Goal: Communication & Community: Answer question/provide support

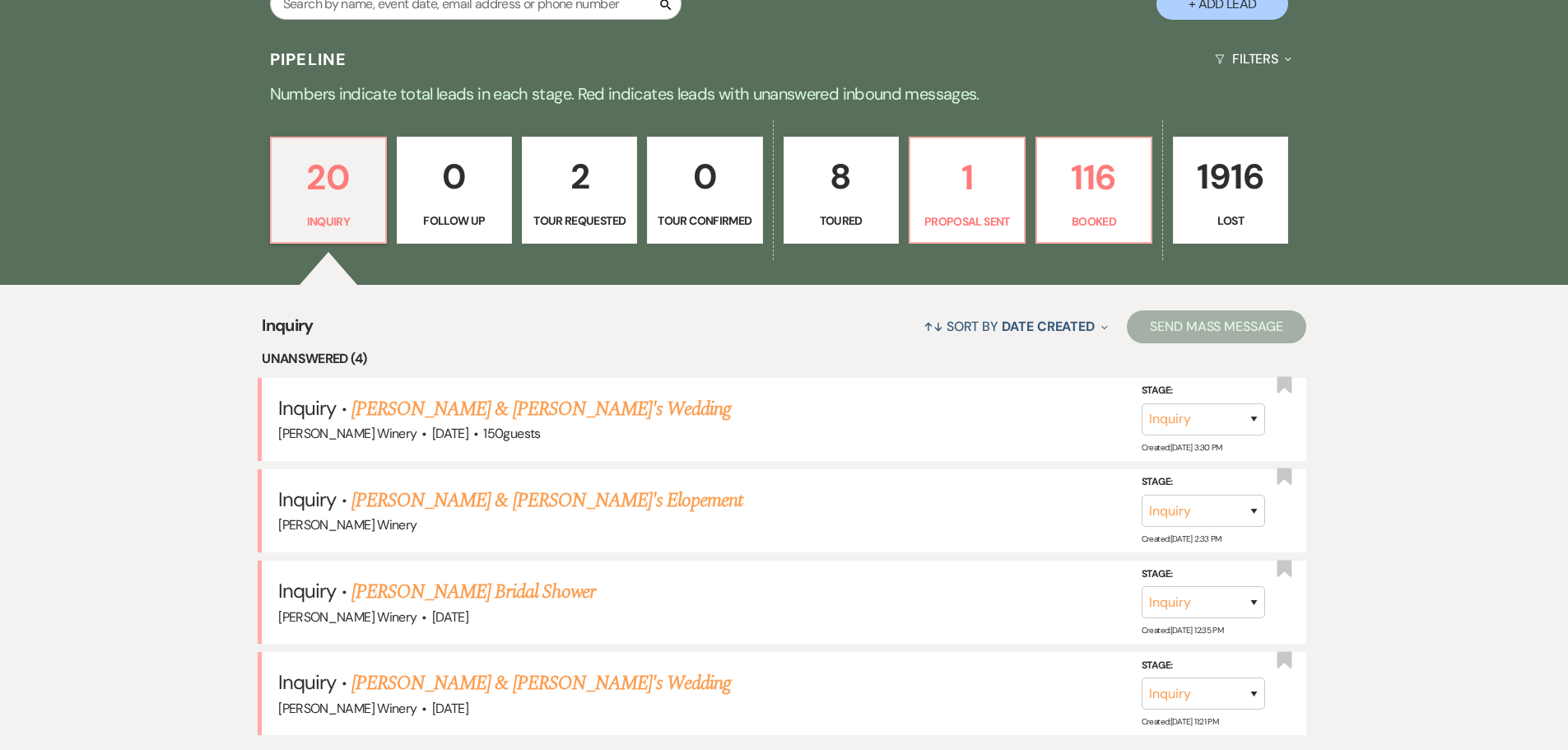
scroll to position [412, 0]
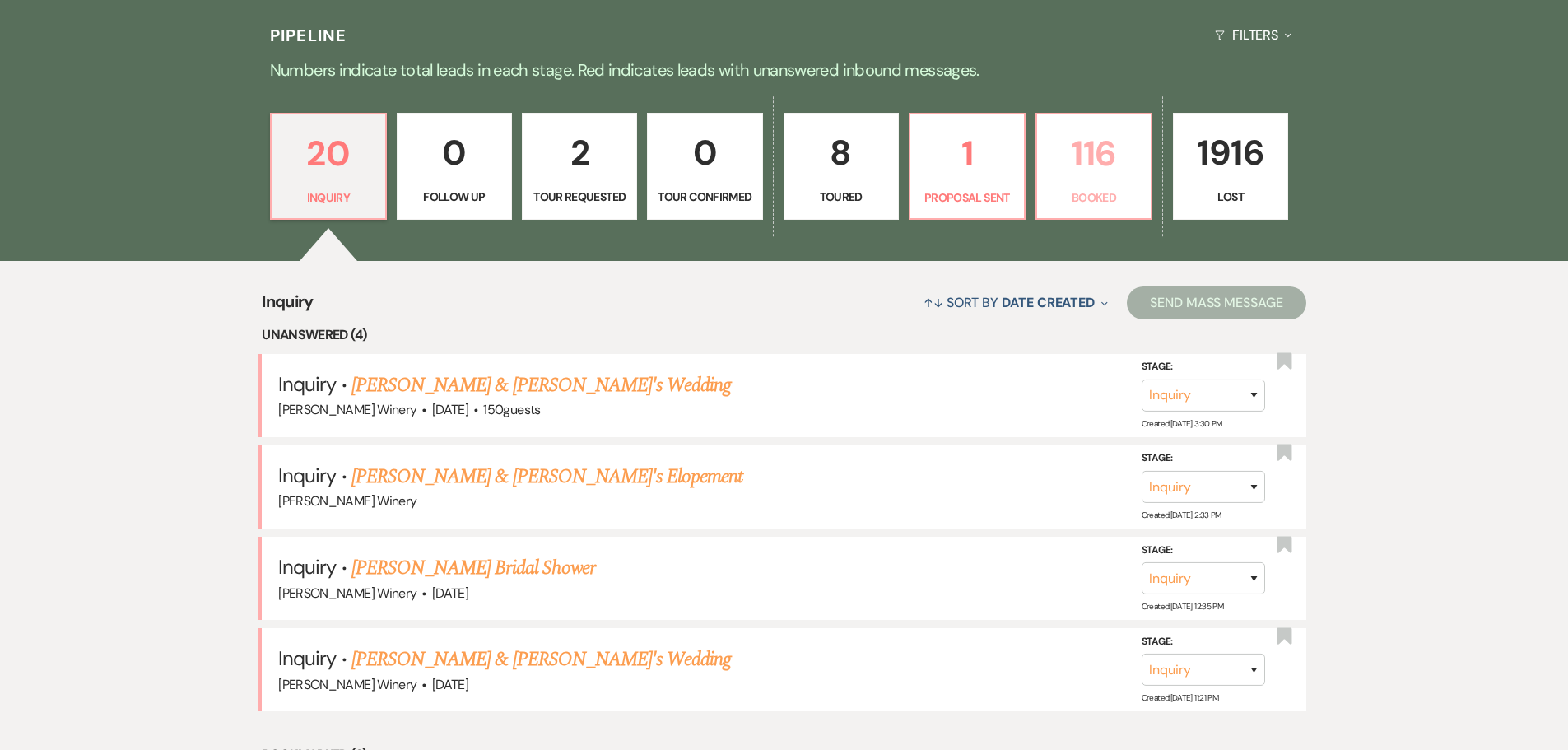
click at [1122, 147] on p "116" at bounding box center [1095, 153] width 94 height 55
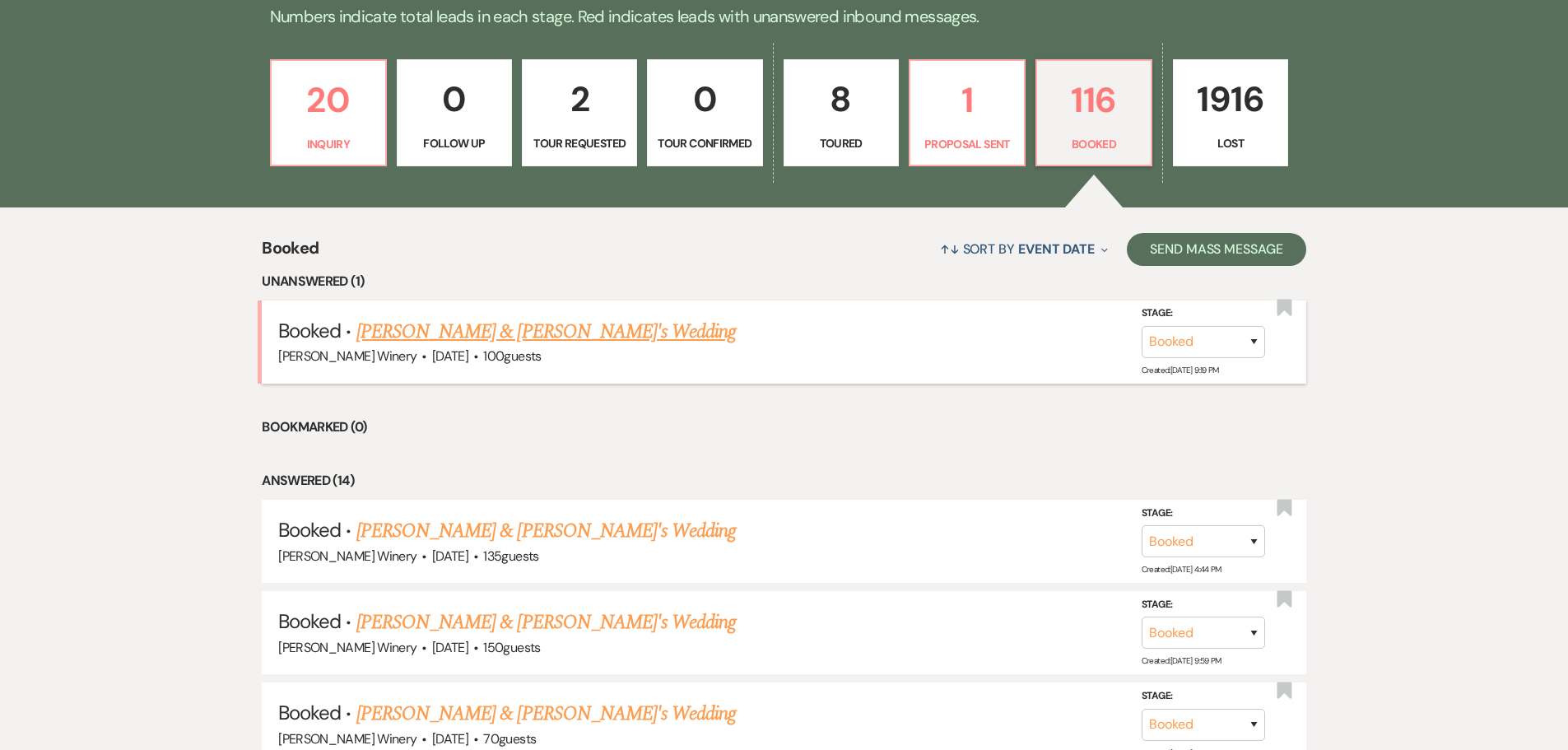
scroll to position [494, 0]
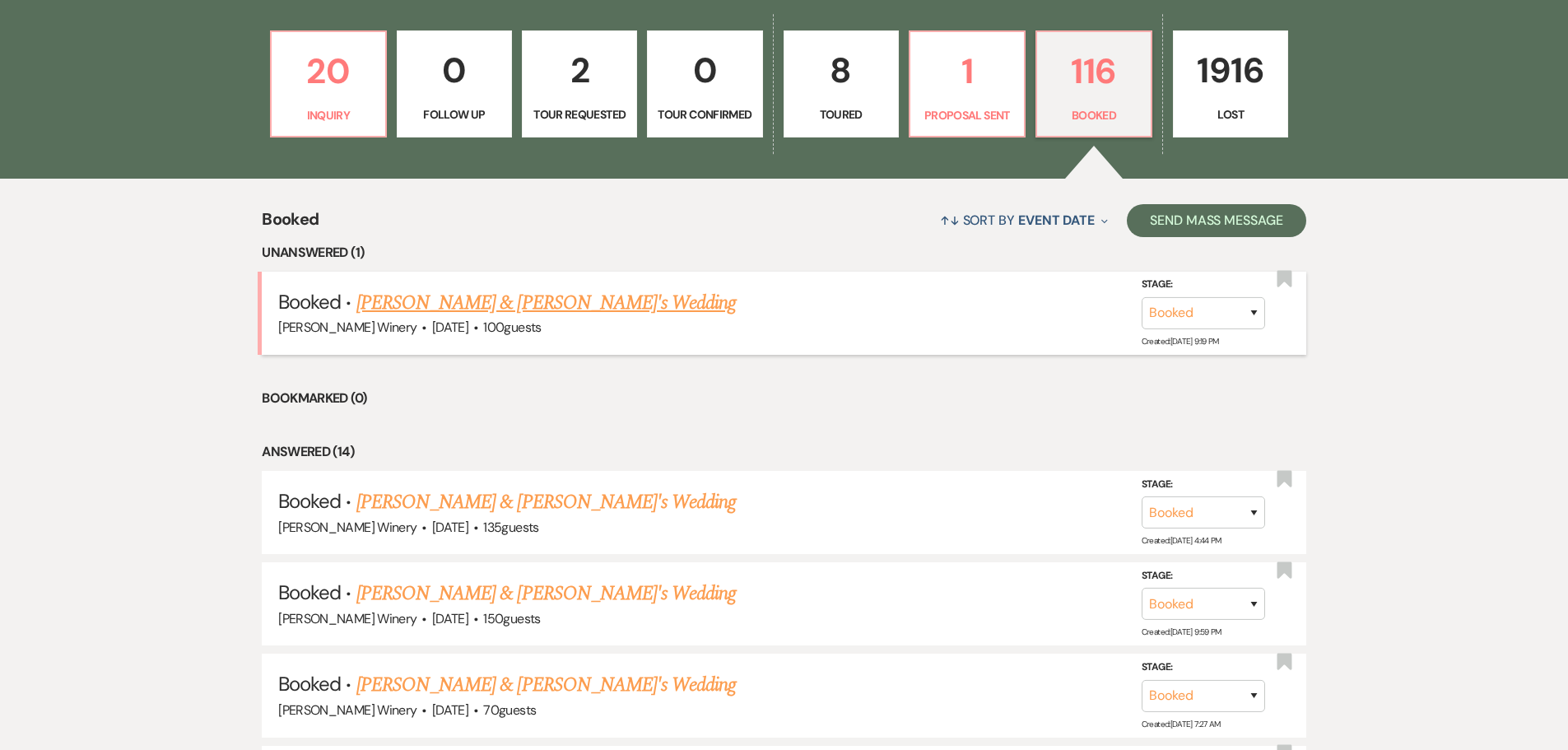
click at [459, 304] on link "[PERSON_NAME] & [PERSON_NAME]'s Wedding" at bounding box center [546, 302] width 380 height 30
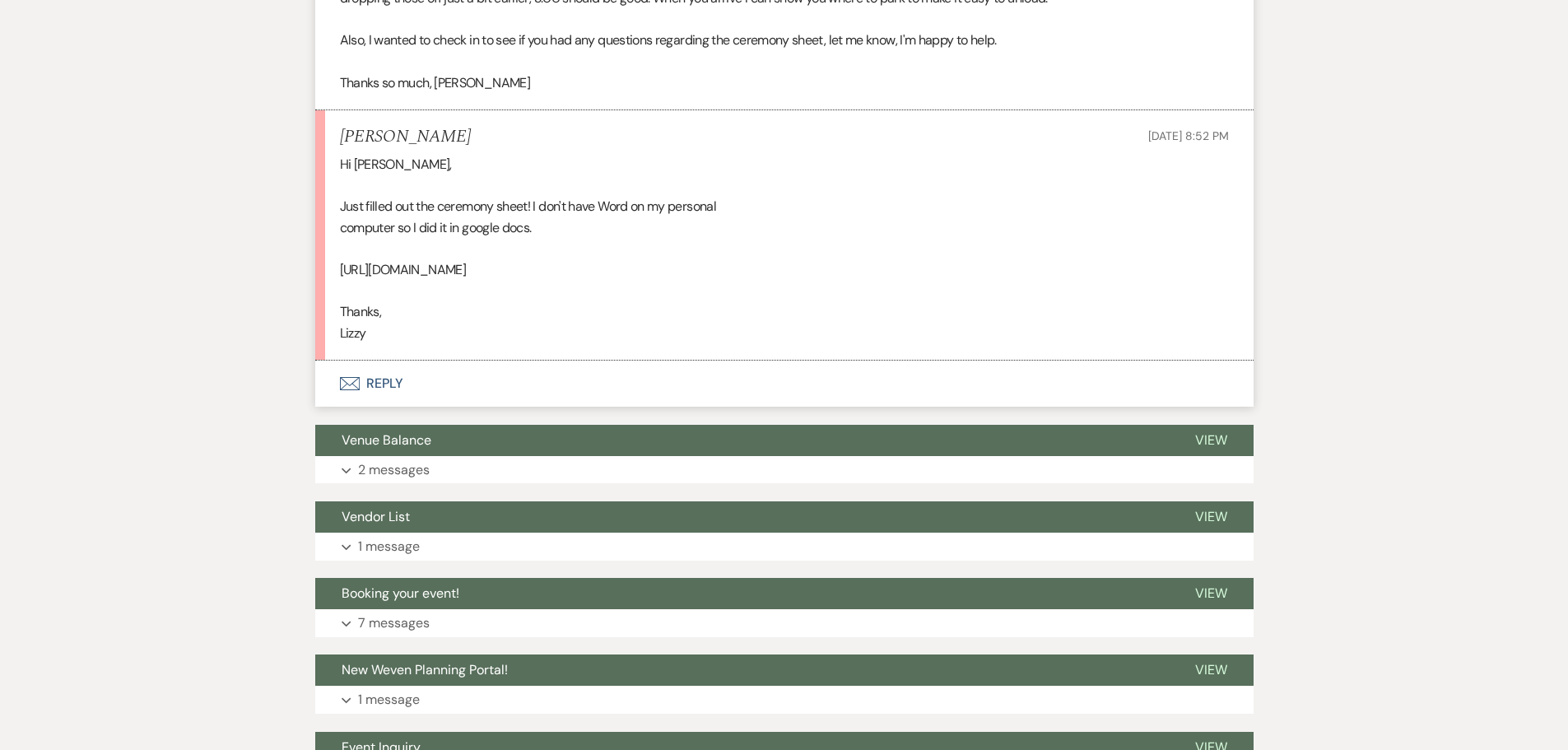
scroll to position [7816, 0]
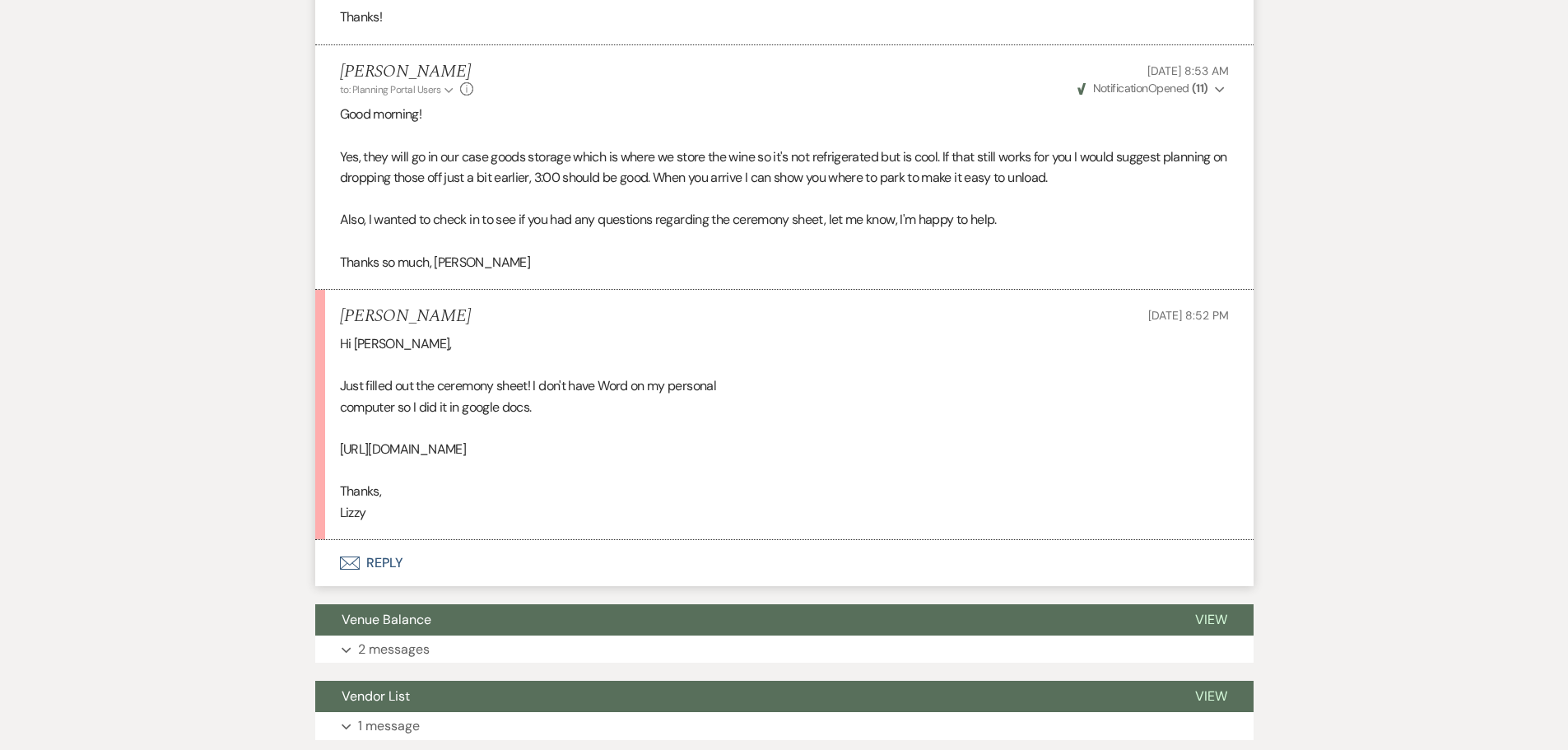
click at [498, 428] on div "Hi [PERSON_NAME], Just filled out the ceremony sheet! I don't have Word on my p…" at bounding box center [784, 427] width 889 height 189
drag, startPoint x: 341, startPoint y: 426, endPoint x: 1018, endPoint y: 424, distance: 677.0
click at [1018, 424] on div "Hi [PERSON_NAME], Just filled out the ceremony sheet! I don't have Word on my p…" at bounding box center [784, 427] width 889 height 189
click at [1021, 350] on div "Hi [PERSON_NAME], Just filled out the ceremony sheet! I don't have Word on my p…" at bounding box center [784, 427] width 889 height 189
click at [822, 336] on div "Hi [PERSON_NAME], Just filled out the ceremony sheet! I don't have Word on my p…" at bounding box center [784, 427] width 889 height 189
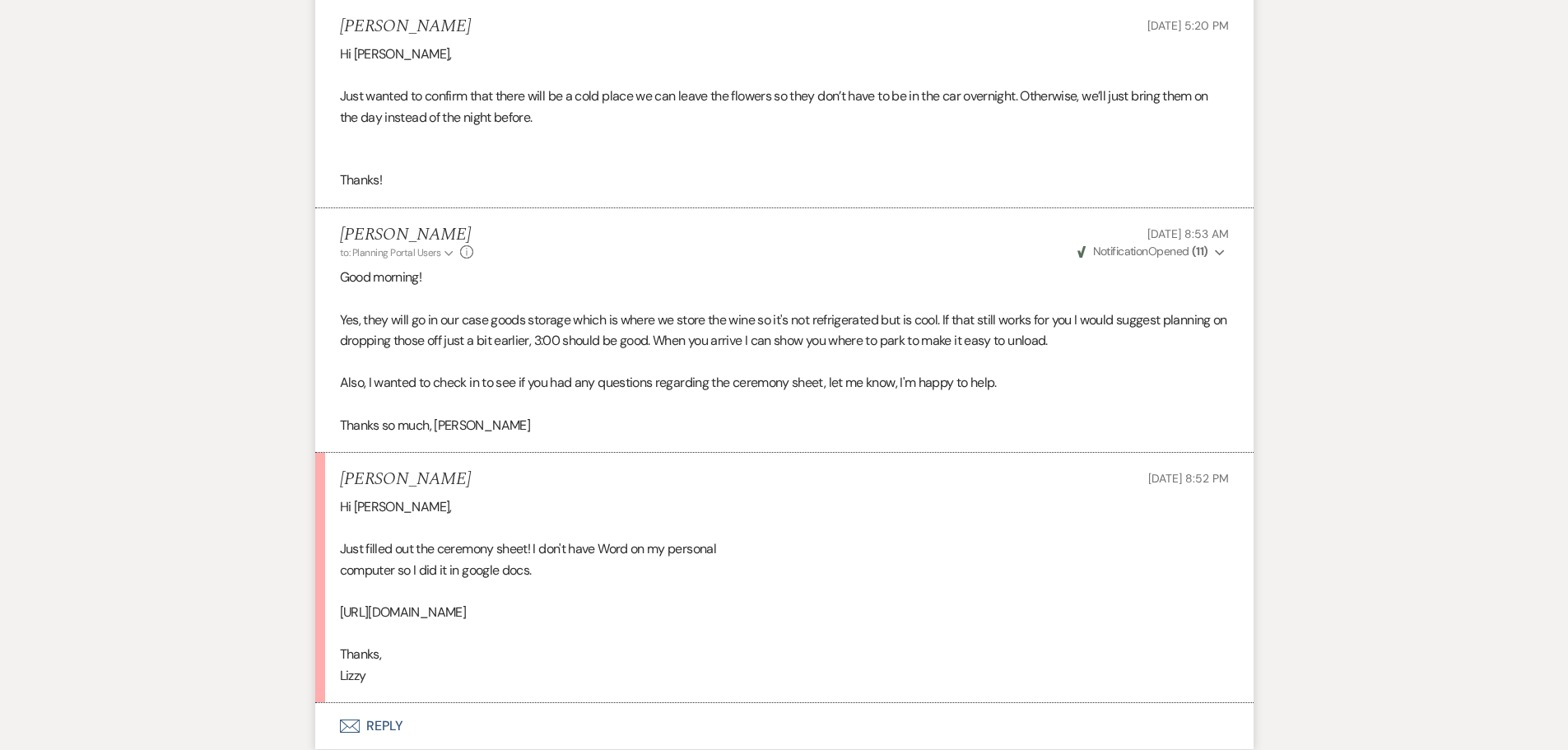
scroll to position [7652, 0]
